Goal: Find specific page/section: Find specific page/section

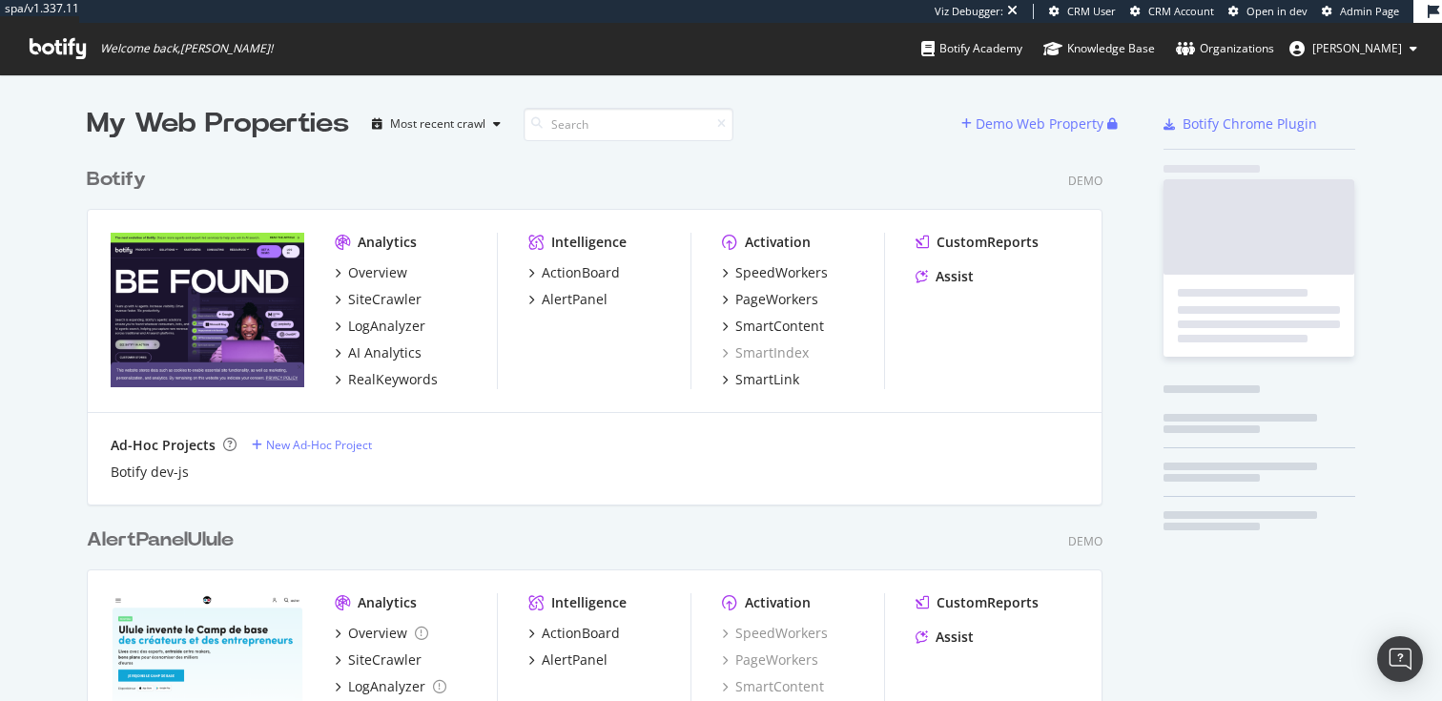
scroll to position [4534, 1031]
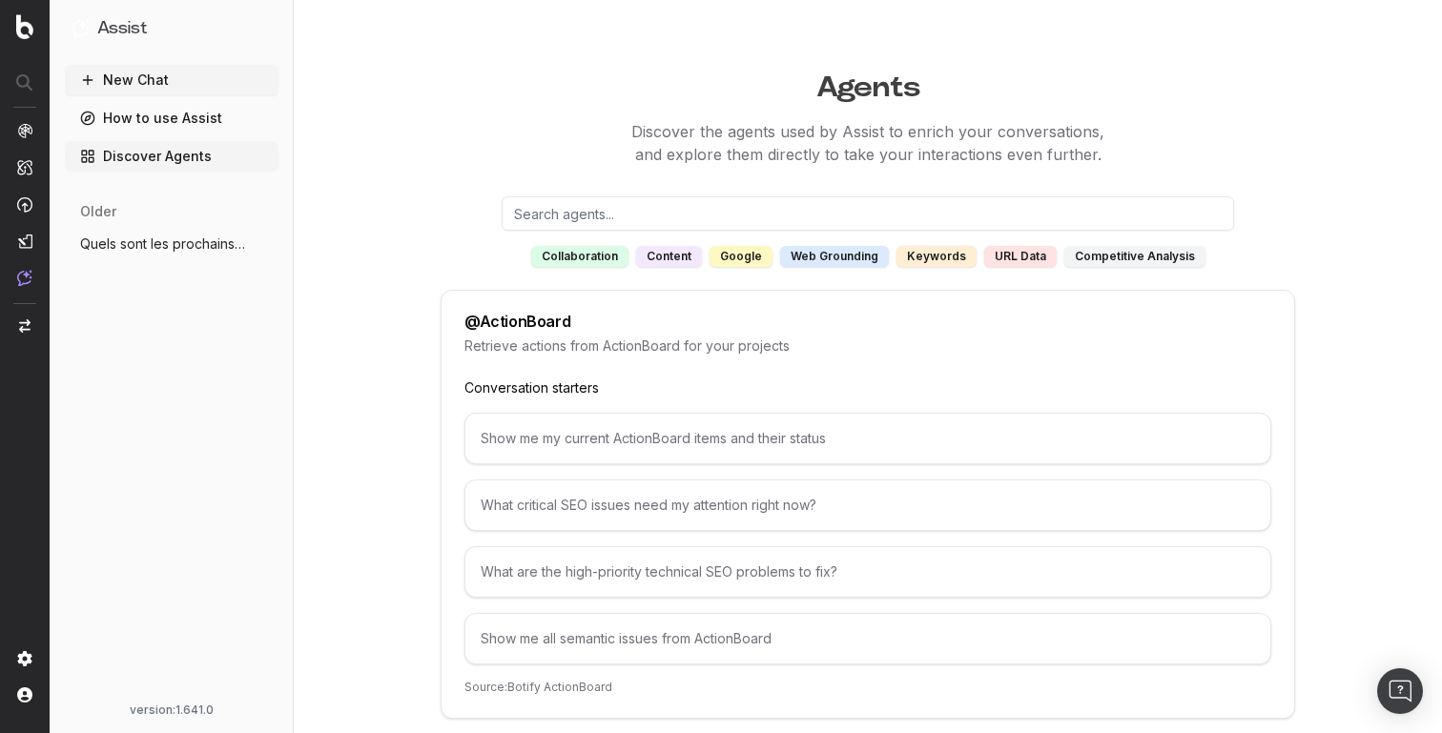
scroll to position [10412, 0]
